Goal: Check status: Check status

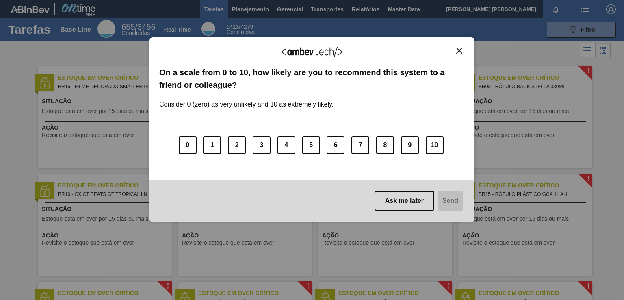
click at [458, 48] on img "Close" at bounding box center [459, 51] width 6 height 6
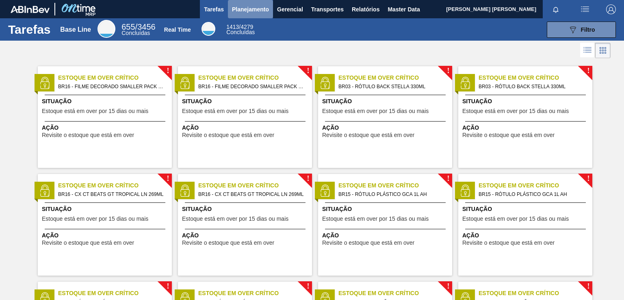
click at [260, 11] on span "Planejamento" at bounding box center [250, 9] width 37 height 10
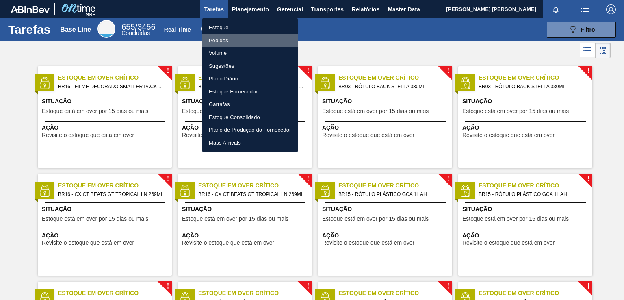
drag, startPoint x: 219, startPoint y: 43, endPoint x: 229, endPoint y: 69, distance: 27.4
click at [219, 43] on li "Pedidos" at bounding box center [249, 40] width 95 height 13
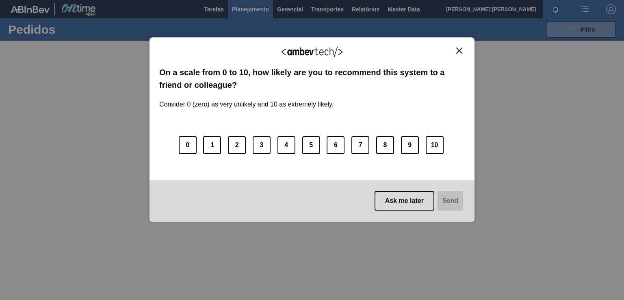
click at [458, 48] on img "Close" at bounding box center [459, 51] width 6 height 6
drag, startPoint x: 462, startPoint y: 49, endPoint x: 313, endPoint y: 5, distance: 155.6
click at [462, 49] on button "Close" at bounding box center [459, 50] width 11 height 7
click at [457, 55] on div "We appreciate your feedback!" at bounding box center [312, 56] width 306 height 19
click at [459, 51] on img "Close" at bounding box center [459, 51] width 6 height 6
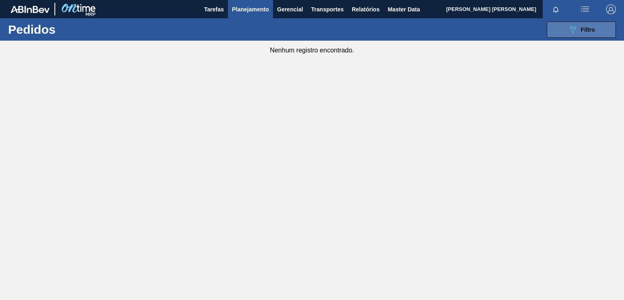
click at [581, 25] on div "089F7B8B-B2A5-4AFE-B5C0-19BA573D28AC Filtro" at bounding box center [581, 30] width 27 height 10
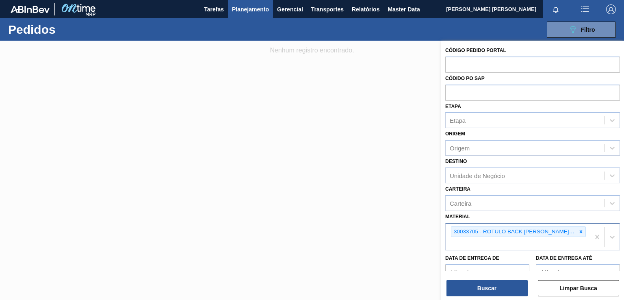
click at [572, 230] on div "30033705 - ROTULO BACK [PERSON_NAME] 330ML RDC 429" at bounding box center [513, 232] width 125 height 10
click at [578, 229] on icon at bounding box center [581, 232] width 6 height 6
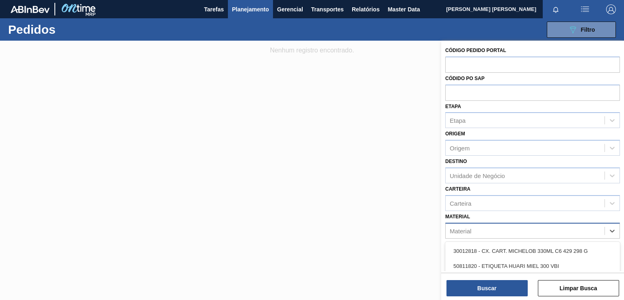
paste input "30030822"
type input "30030822"
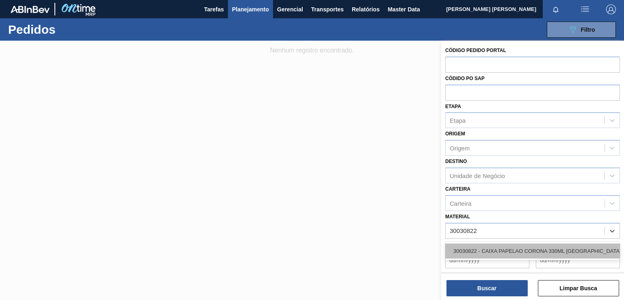
click at [531, 251] on div "30030822 - CAIXA PAPELAO CORONA 330ML [GEOGRAPHIC_DATA]" at bounding box center [532, 250] width 175 height 15
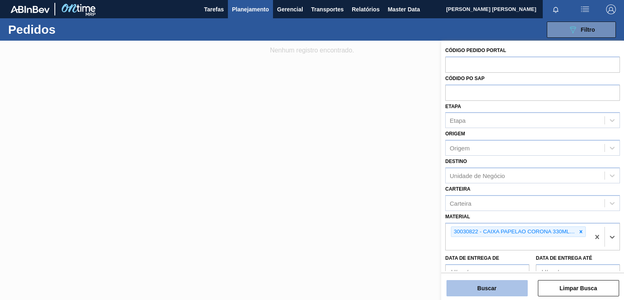
click at [501, 287] on button "Buscar" at bounding box center [487, 288] width 81 height 16
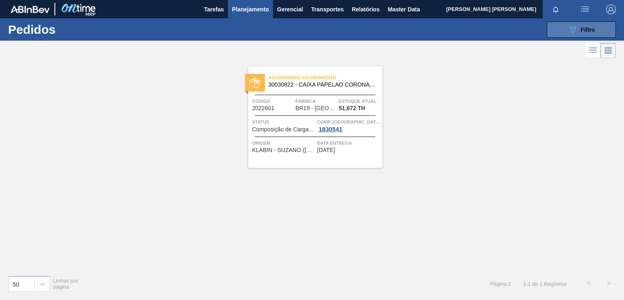
drag, startPoint x: 446, startPoint y: 66, endPoint x: 561, endPoint y: 30, distance: 120.9
click at [447, 65] on div "Aguardando Faturamento 30030822 - CAIXA PAPELAO CORONA 330ML [GEOGRAPHIC_DATA] …" at bounding box center [312, 164] width 624 height 208
click at [571, 26] on icon "089F7B8B-B2A5-4AFE-B5C0-19BA573D28AC" at bounding box center [573, 30] width 10 height 10
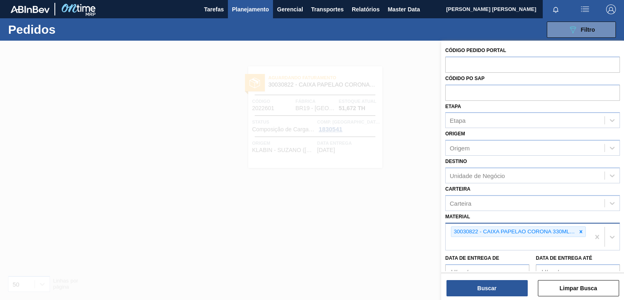
drag, startPoint x: 579, startPoint y: 229, endPoint x: 571, endPoint y: 230, distance: 7.8
click at [578, 230] on icon at bounding box center [581, 232] width 6 height 6
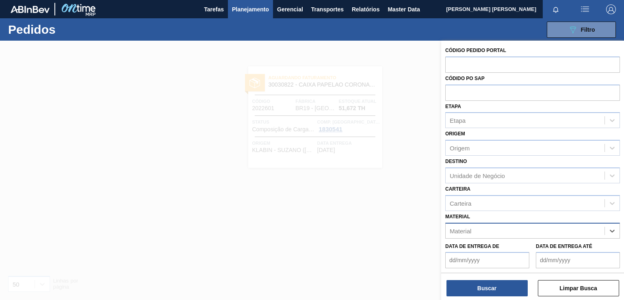
paste input "30030823"
type input "30030823"
click at [498, 247] on div "30030823 - CAIXA BASKET CORONA 330ML EXP [GEOGRAPHIC_DATA]" at bounding box center [532, 250] width 175 height 15
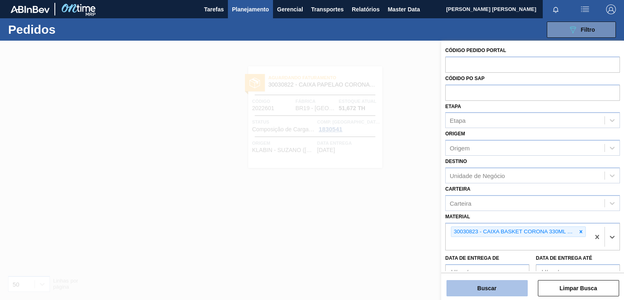
click at [501, 287] on button "Buscar" at bounding box center [487, 288] width 81 height 16
